Goal: Task Accomplishment & Management: Use online tool/utility

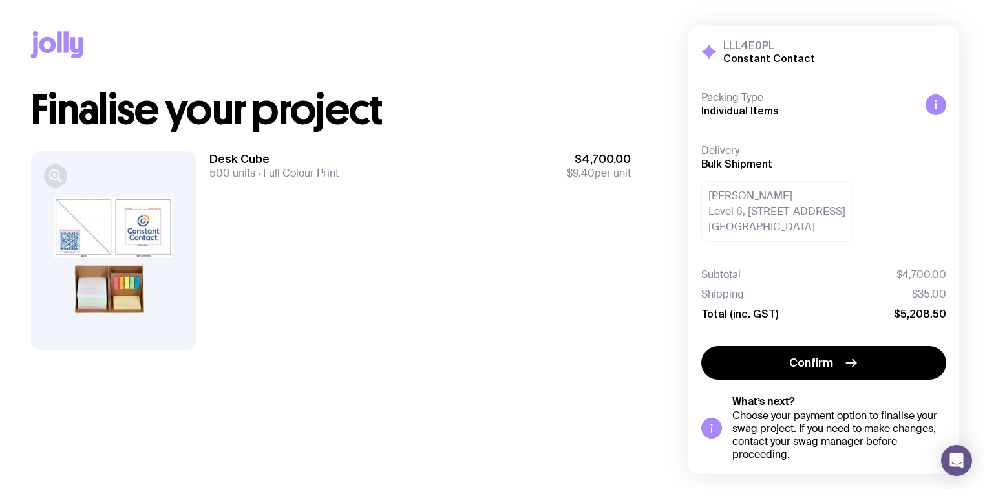
click at [52, 177] on icon "button" at bounding box center [56, 176] width 16 height 16
drag, startPoint x: 709, startPoint y: 196, endPoint x: 848, endPoint y: 230, distance: 143.0
type textarea "[PERSON_NAME] Level [STREET_ADDRESS]"
click at [848, 230] on div "[PERSON_NAME] Level [STREET_ADDRESS]" at bounding box center [776, 211] width 151 height 61
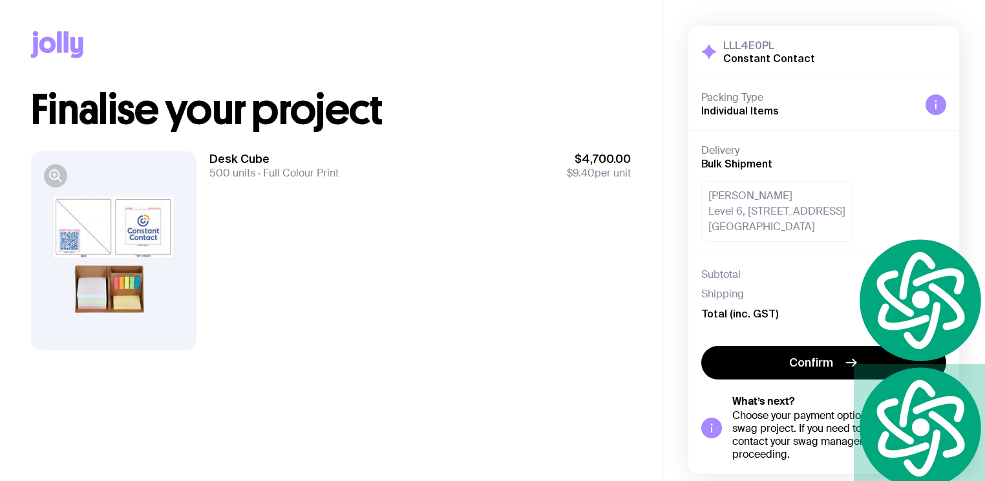
click at [769, 230] on div "[PERSON_NAME] Level [STREET_ADDRESS]" at bounding box center [776, 211] width 151 height 61
click at [781, 230] on div "[PERSON_NAME] Level [STREET_ADDRESS]" at bounding box center [776, 211] width 151 height 61
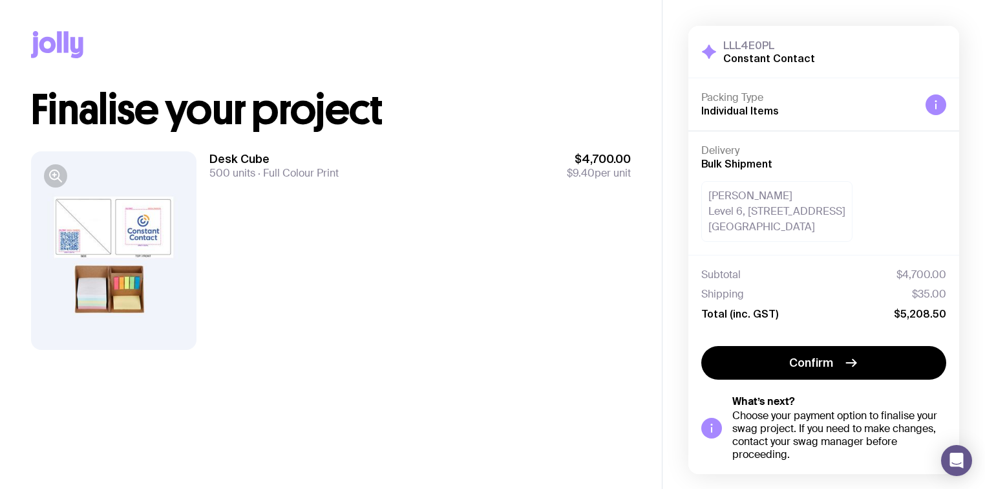
drag, startPoint x: 780, startPoint y: 228, endPoint x: 721, endPoint y: 228, distance: 59.5
click at [721, 228] on div "[PERSON_NAME] Level [STREET_ADDRESS]" at bounding box center [776, 211] width 151 height 61
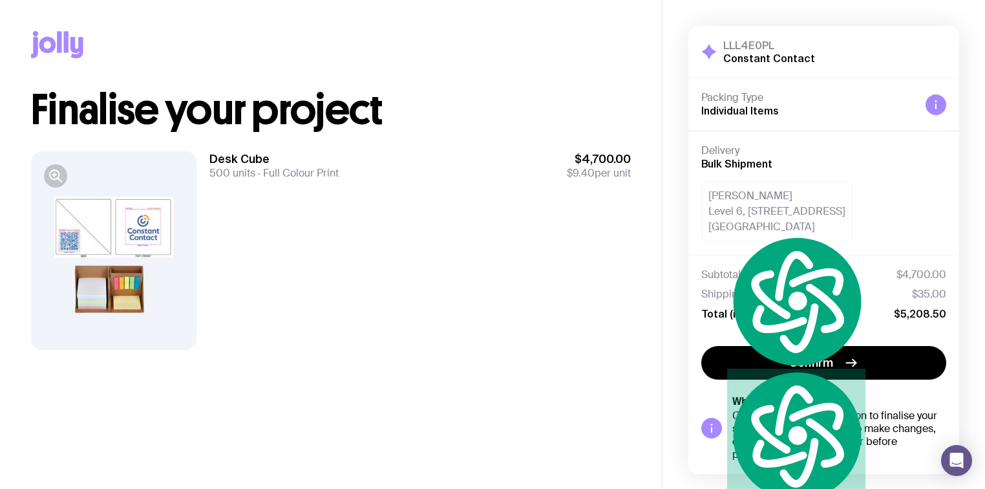
click at [851, 219] on div "[PERSON_NAME] Level [STREET_ADDRESS]" at bounding box center [776, 211] width 151 height 61
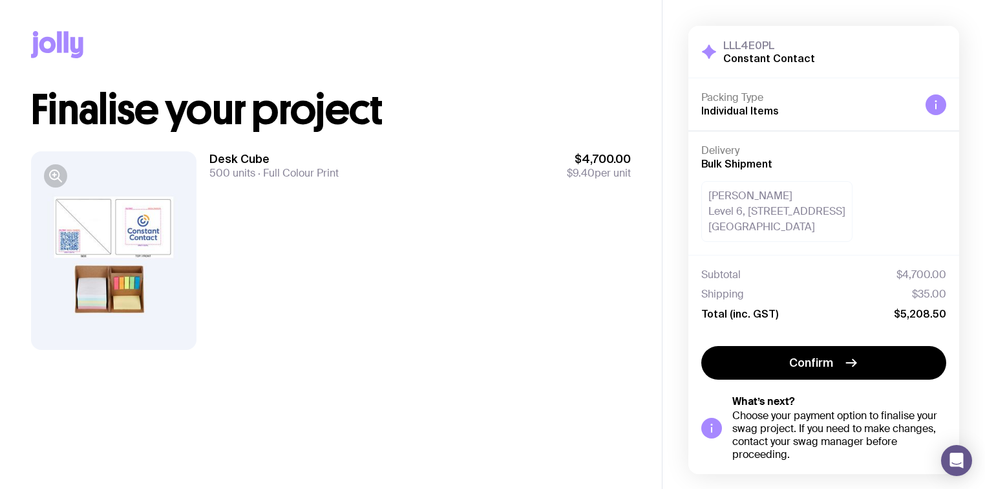
drag, startPoint x: 839, startPoint y: 222, endPoint x: 696, endPoint y: 186, distance: 147.4
click at [696, 186] on div "Delivery Bulk Shipment [PERSON_NAME] Level 6, [STREET_ADDRESS]" at bounding box center [824, 193] width 271 height 124
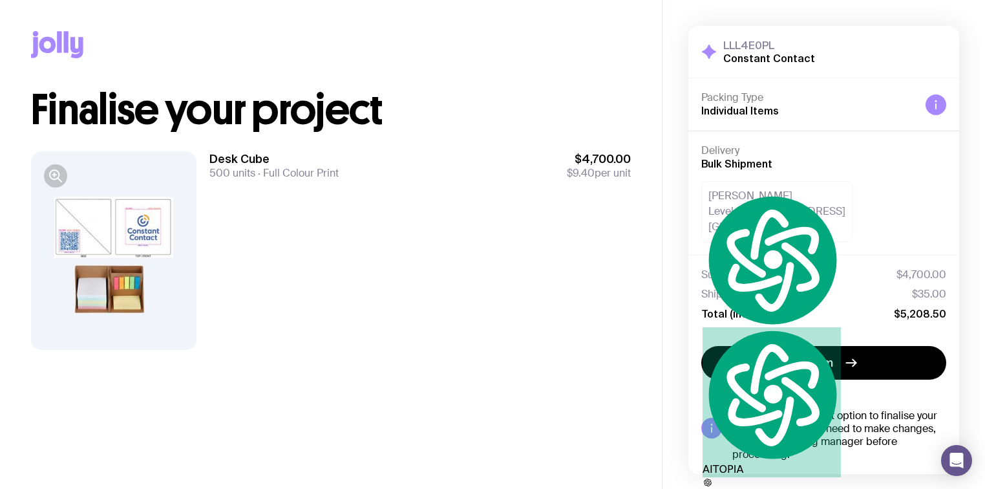
copy div "[PERSON_NAME] Level [STREET_ADDRESS]"
